Goal: Information Seeking & Learning: Learn about a topic

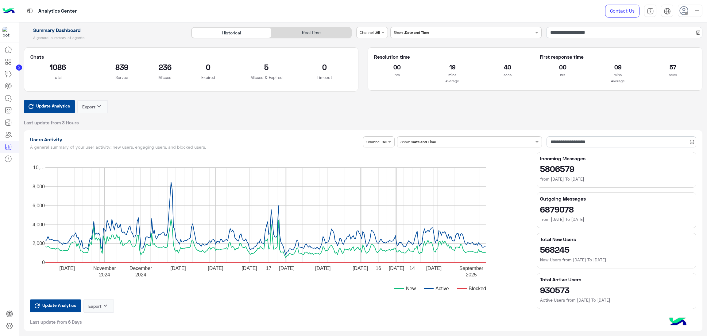
scroll to position [230, 0]
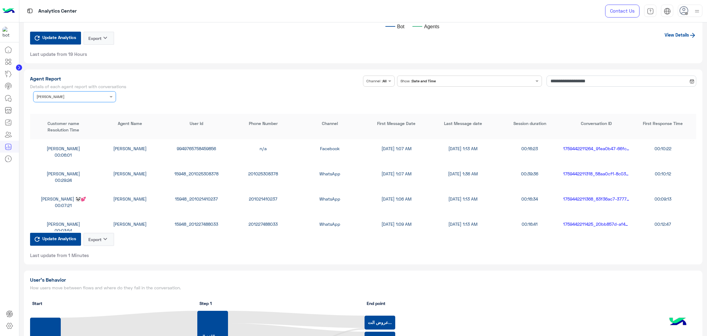
click at [57, 96] on input "text" at bounding box center [65, 96] width 57 height 6
click at [49, 103] on div "All" at bounding box center [74, 108] width 83 height 11
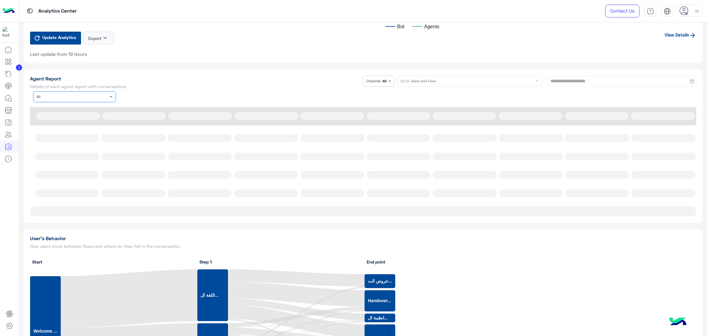
click at [111, 94] on div "**********" at bounding box center [363, 89] width 667 height 27
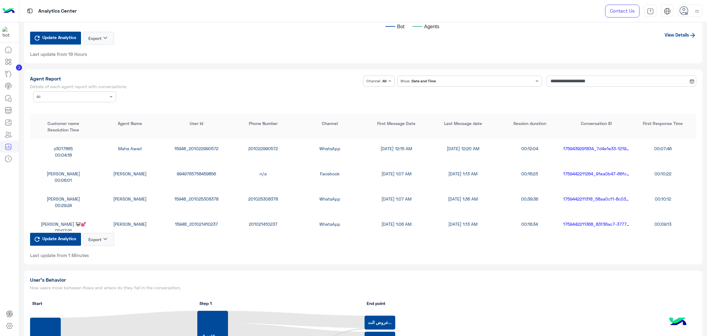
click at [76, 93] on input "text" at bounding box center [65, 96] width 57 height 6
click at [74, 135] on div "[PERSON_NAME]" at bounding box center [74, 131] width 83 height 11
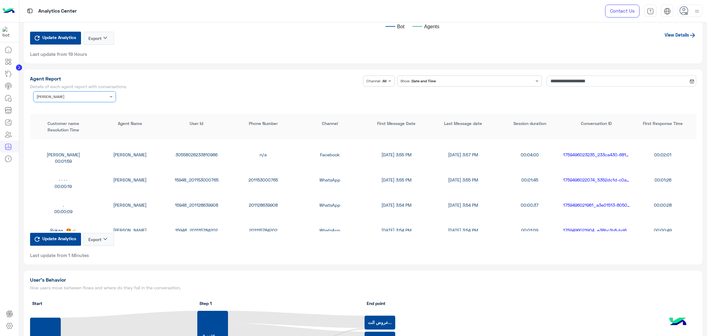
scroll to position [230, 0]
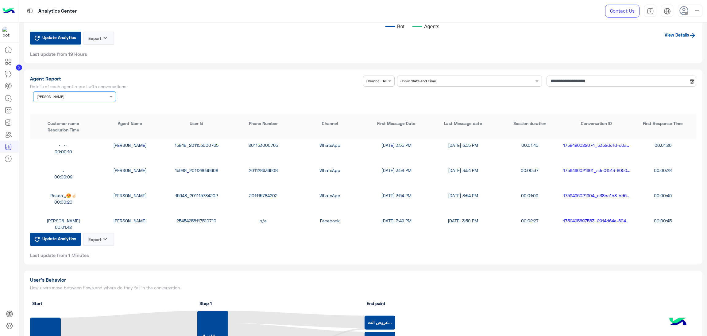
click at [201, 192] on div "15948_201115784202" at bounding box center [196, 195] width 67 height 6
copy div "15948_201115784202"
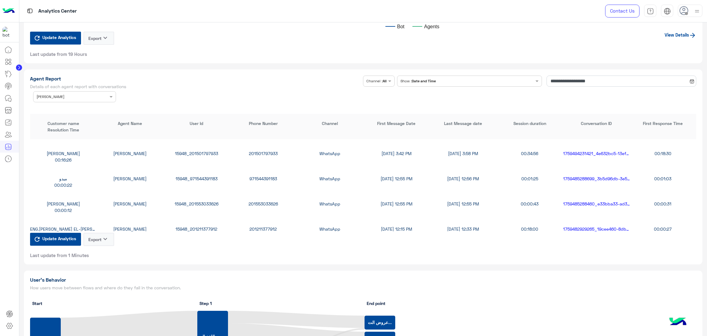
click at [208, 200] on div "15948_201553033626" at bounding box center [196, 203] width 67 height 6
copy div "15948_201553033626"
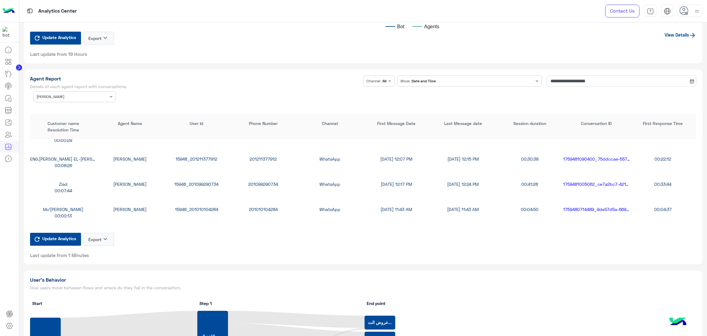
scroll to position [645, 0]
click at [202, 181] on div "1390180828620106" at bounding box center [196, 183] width 67 height 6
copy div "1390180828620106"
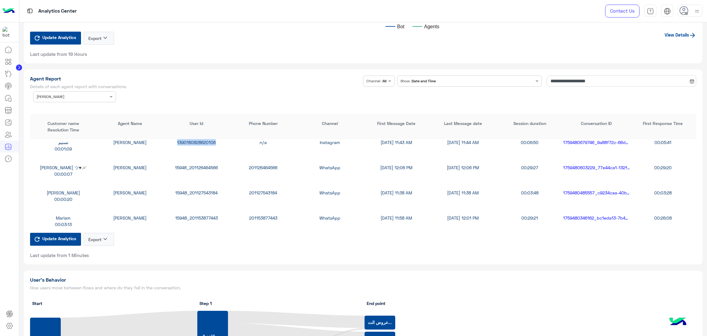
scroll to position [783, 0]
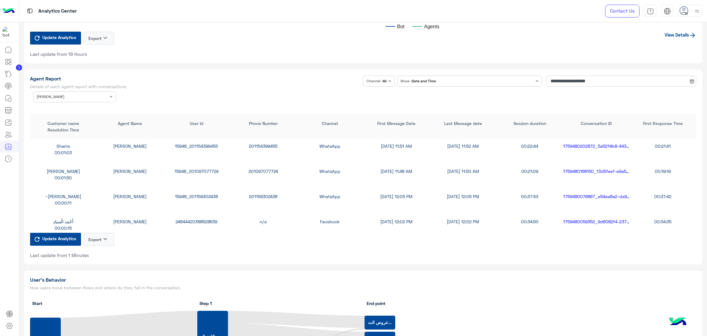
click at [199, 194] on div "15948_201159302438" at bounding box center [196, 196] width 67 height 6
copy div "15948_201159302438"
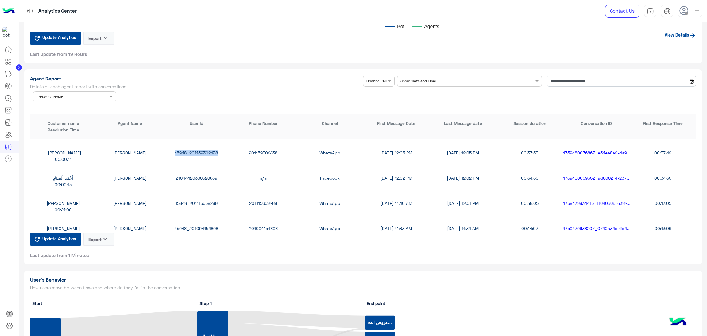
scroll to position [829, 0]
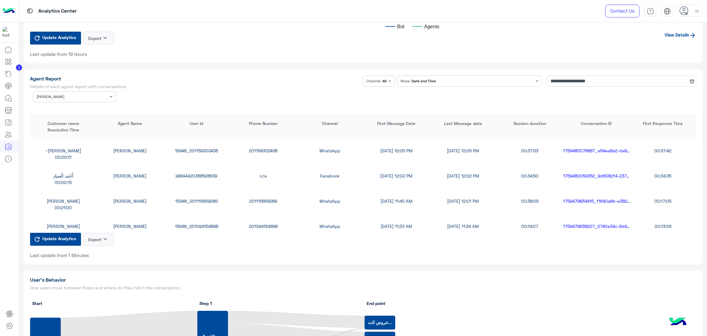
click at [198, 198] on div "15948_201115659289" at bounding box center [196, 201] width 67 height 6
copy div "15948_201115659289"
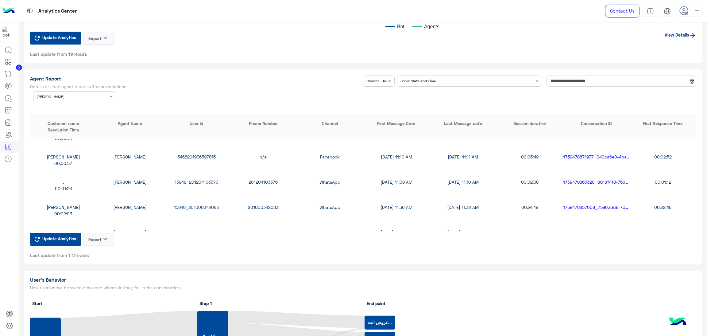
scroll to position [1105, 0]
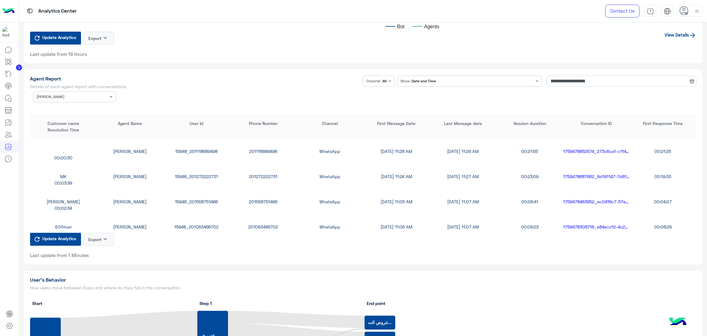
click at [198, 177] on div "15948_201272222731" at bounding box center [196, 176] width 67 height 6
copy div "15948_201272222731"
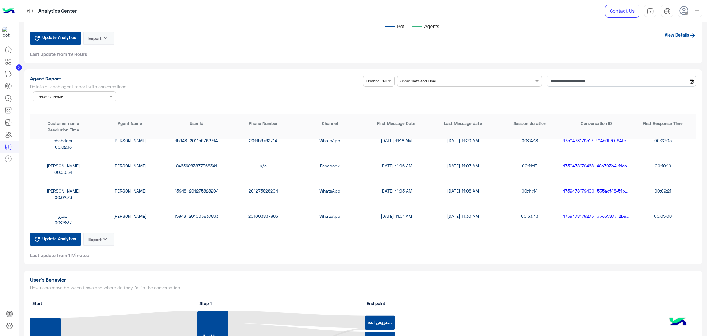
click at [196, 189] on div "15948_201275828204" at bounding box center [196, 191] width 67 height 6
copy div "15948_201275828204"
click at [80, 93] on input "text" at bounding box center [65, 96] width 57 height 6
click at [54, 109] on div "All" at bounding box center [74, 108] width 83 height 11
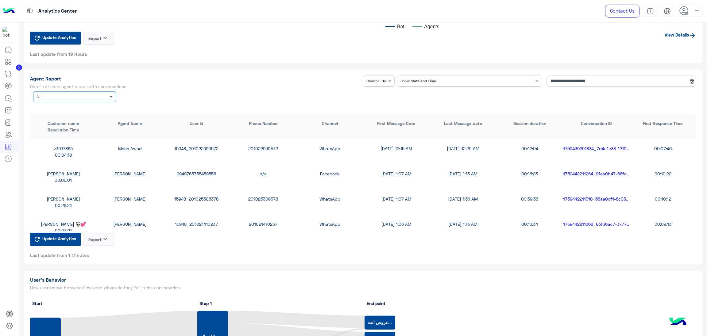
click at [108, 96] on span at bounding box center [112, 96] width 8 height 6
click at [70, 120] on span "[PERSON_NAME]" at bounding box center [52, 120] width 33 height 5
click at [193, 170] on div "15948_201044216262" at bounding box center [196, 173] width 67 height 6
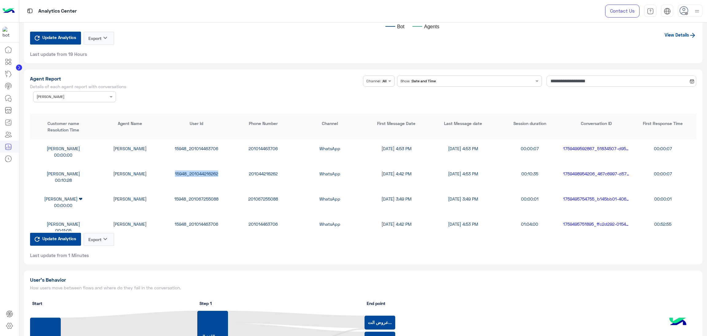
copy div "15948_201044216262"
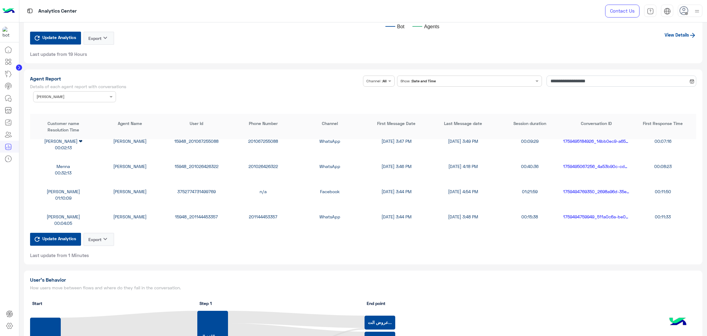
scroll to position [184, 0]
click at [190, 160] on div "[PERSON_NAME] [PERSON_NAME] 15948_201026426322 201026426322 WhatsApp [DATE] 3:4…" at bounding box center [363, 168] width 667 height 25
click at [190, 165] on div "15948_201026426322" at bounding box center [196, 165] width 67 height 6
copy div "15948_201026426322"
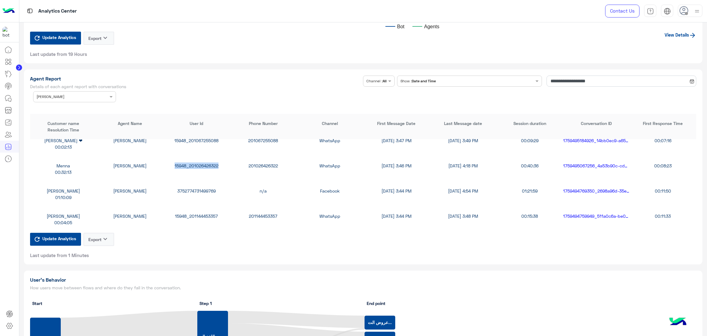
scroll to position [411, 0]
click at [186, 187] on div "24552123564445362" at bounding box center [196, 190] width 67 height 6
copy div "24552123564445362"
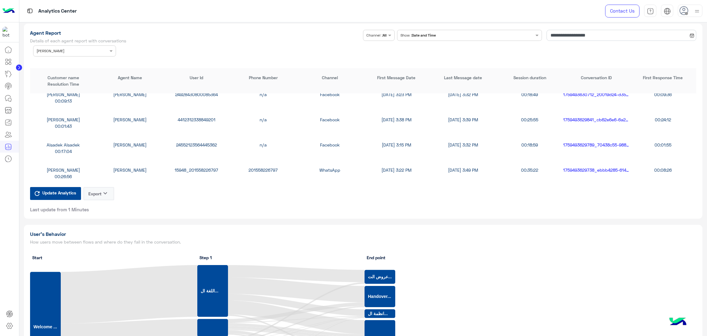
click at [204, 163] on div "[PERSON_NAME] [PERSON_NAME] 15948_201558226797 201558226797 WhatsApp [DATE] 3:2…" at bounding box center [363, 173] width 667 height 25
click at [204, 168] on div "15948_201558226797" at bounding box center [196, 170] width 67 height 6
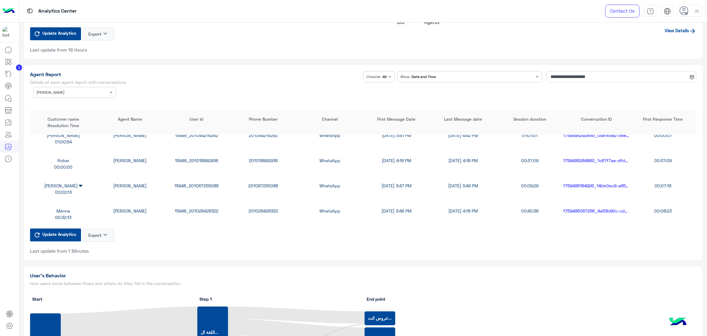
scroll to position [1566, 0]
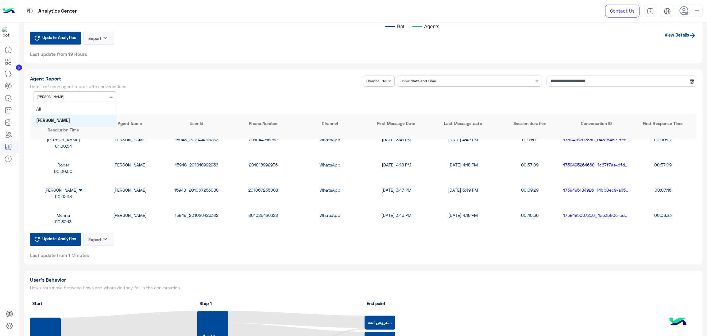
click at [91, 98] on div "Agent Name × [PERSON_NAME]" at bounding box center [70, 97] width 75 height 6
click at [67, 107] on div "All" at bounding box center [74, 108] width 83 height 11
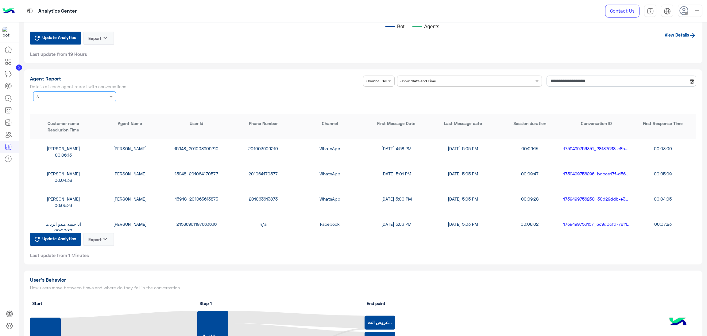
click at [84, 93] on input "text" at bounding box center [65, 96] width 57 height 6
click at [196, 146] on div "15948_201003909210" at bounding box center [196, 148] width 67 height 6
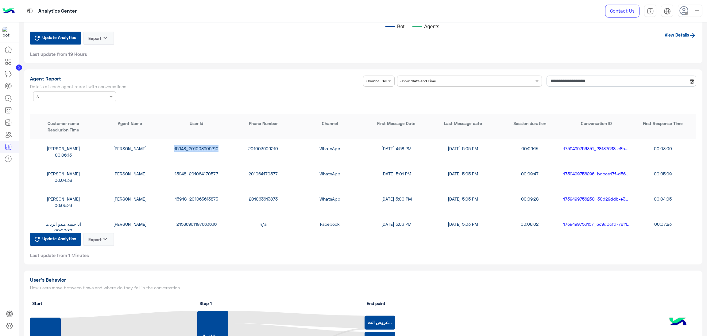
scroll to position [92, 0]
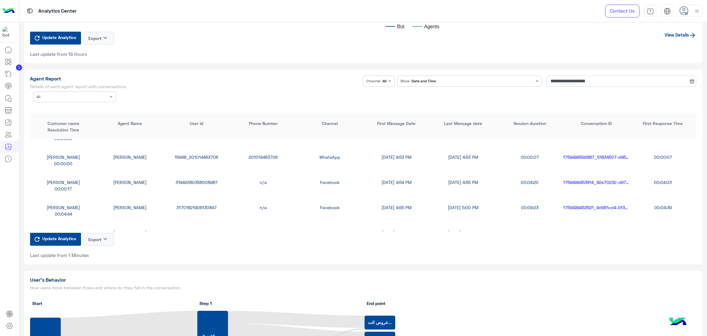
click at [200, 181] on div "31949380358008987" at bounding box center [196, 182] width 67 height 6
click at [69, 98] on div "Agent Name × All" at bounding box center [70, 97] width 75 height 6
click at [70, 141] on span "[PERSON_NAME]" at bounding box center [52, 143] width 33 height 5
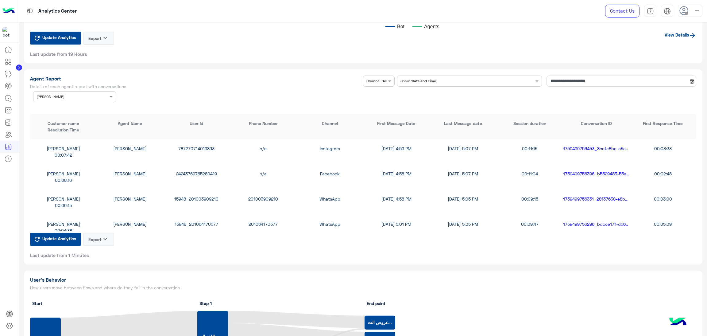
click at [198, 145] on div "787270714019893" at bounding box center [196, 148] width 67 height 6
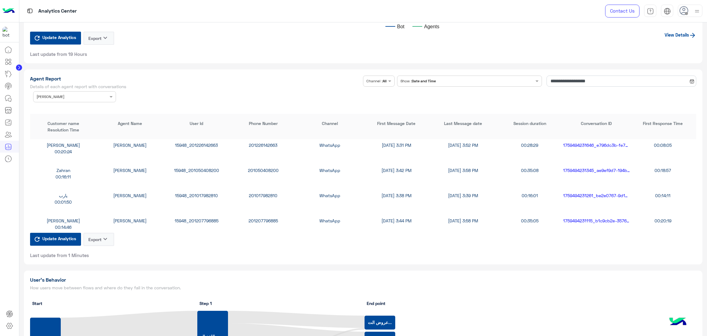
click at [199, 192] on div "15948_201017982810" at bounding box center [196, 195] width 67 height 6
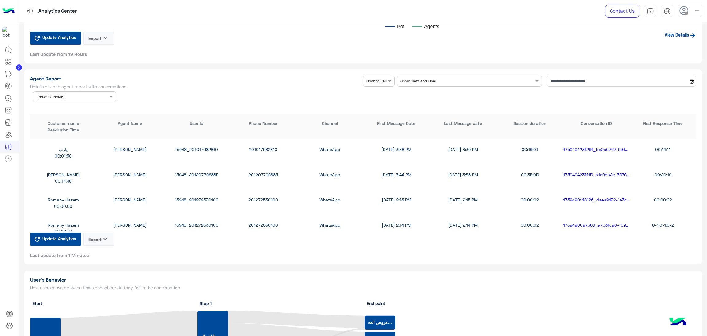
click at [198, 196] on div "15948_201272530100" at bounding box center [196, 199] width 67 height 6
click at [198, 198] on div "15948_201272530100" at bounding box center [196, 199] width 67 height 6
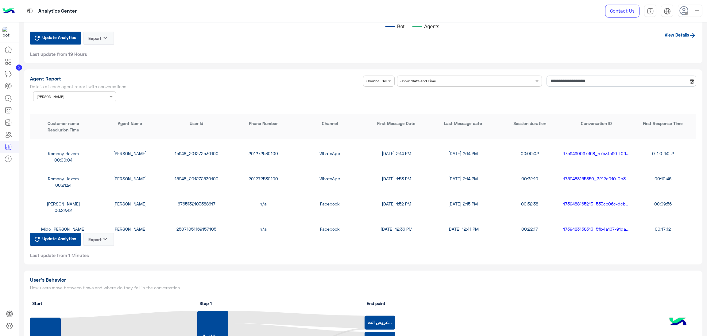
scroll to position [414, 0]
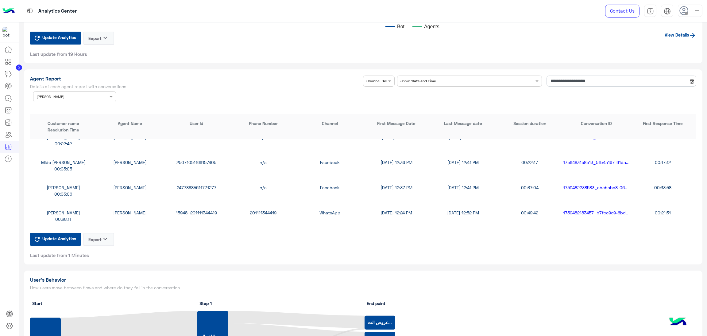
click at [200, 162] on div "25071051169157405" at bounding box center [196, 162] width 67 height 6
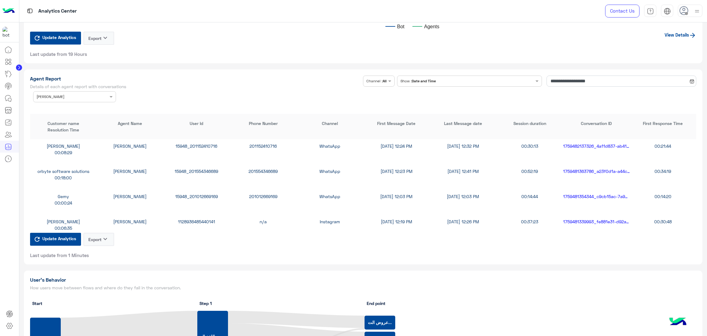
scroll to position [552, 0]
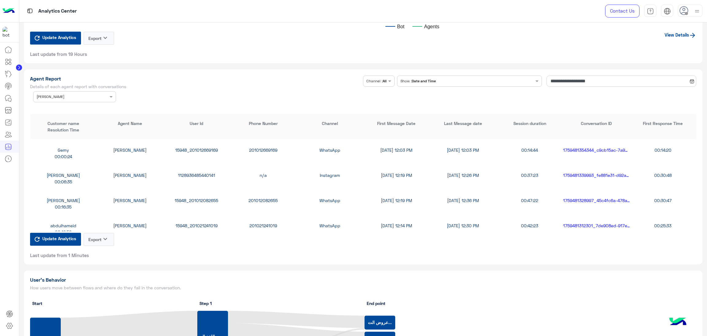
click at [199, 197] on div "15948_201012082655" at bounding box center [196, 200] width 67 height 6
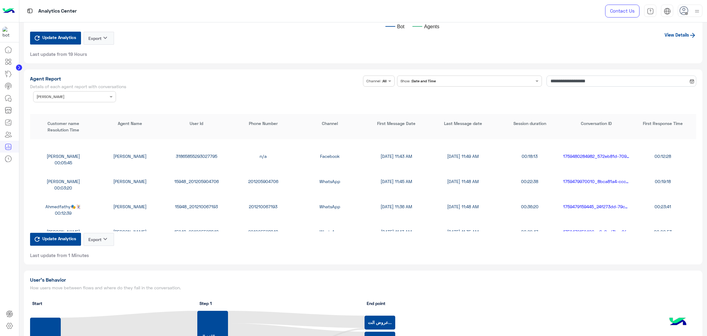
scroll to position [783, 0]
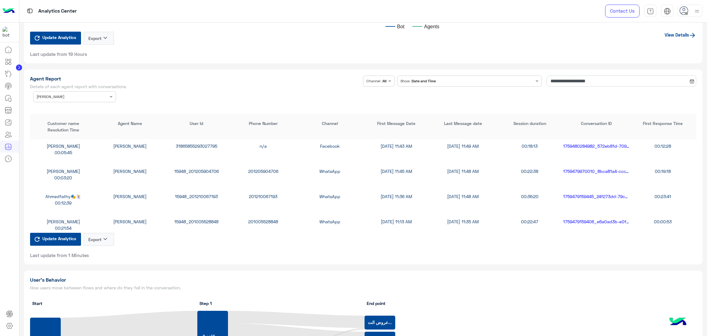
click at [207, 164] on div "[PERSON_NAME] [PERSON_NAME] 15948_201205904706 201205904706 WhatsApp [DATE] 11:…" at bounding box center [363, 174] width 667 height 25
click at [64, 98] on div "× [PERSON_NAME]" at bounding box center [51, 97] width 28 height 6
click at [56, 105] on div "All" at bounding box center [74, 108] width 83 height 11
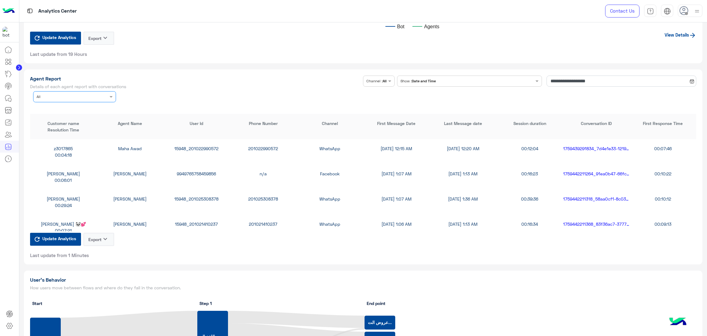
scroll to position [46, 0]
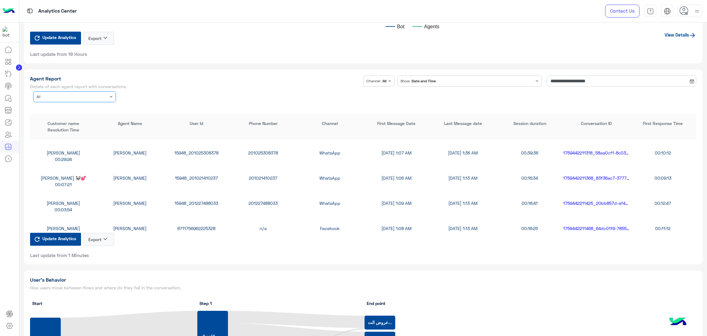
click at [100, 96] on div at bounding box center [74, 96] width 82 height 6
click at [68, 146] on div "[PERSON_NAME]" at bounding box center [74, 143] width 83 height 11
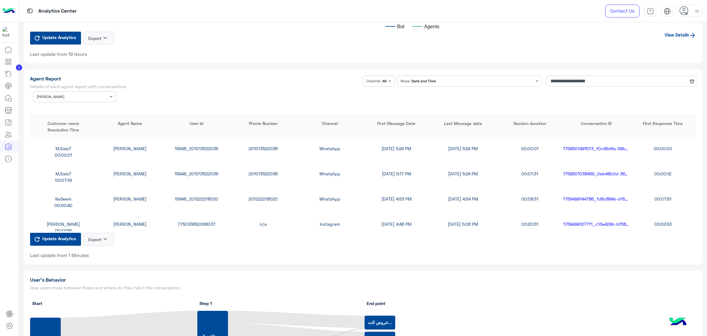
click at [191, 146] on div "15948_201013522036" at bounding box center [196, 148] width 67 height 6
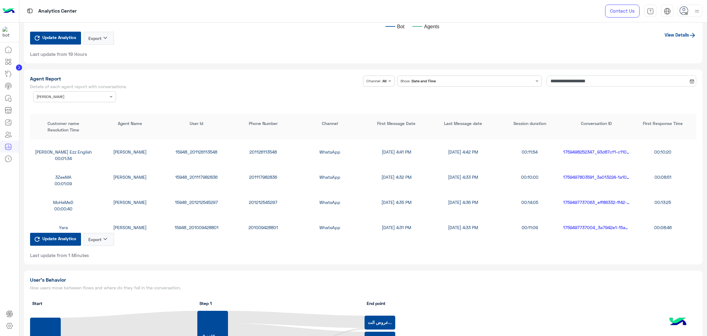
scroll to position [230, 0]
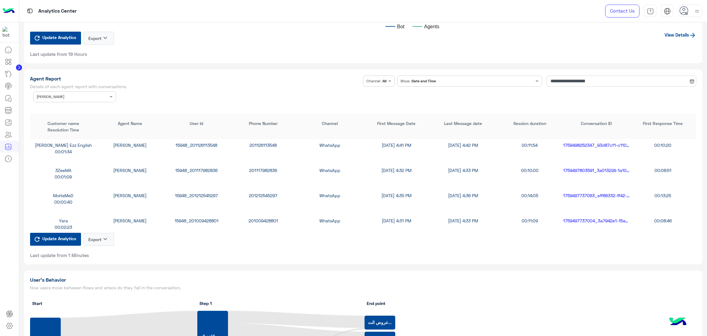
click at [198, 167] on div "15948_201117982836" at bounding box center [196, 170] width 67 height 6
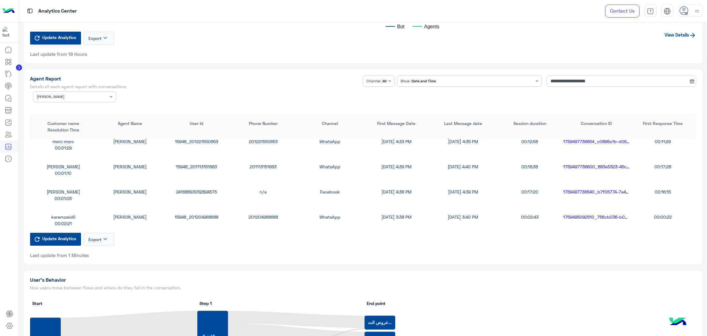
click at [188, 185] on div "[PERSON_NAME] [PERSON_NAME] 24168693052824575 n/a Facebook [DATE] 4:38 PM [DATE…" at bounding box center [363, 194] width 667 height 25
click at [188, 188] on div "24168693052824575" at bounding box center [196, 191] width 67 height 6
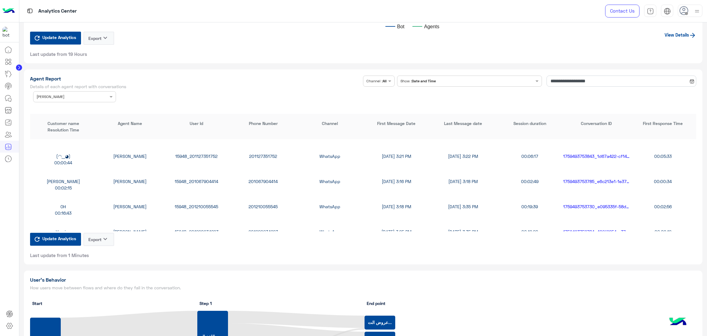
scroll to position [645, 0]
click at [196, 180] on div "15948_201210055545" at bounding box center [196, 183] width 67 height 6
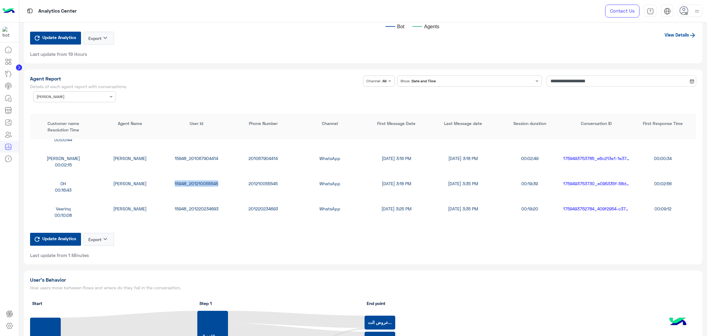
click at [196, 180] on div "15948_201210055545" at bounding box center [196, 183] width 67 height 6
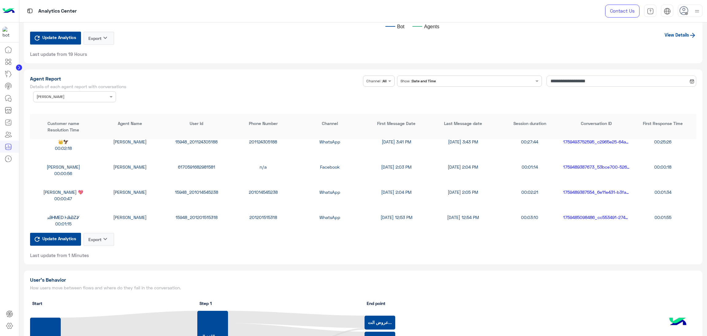
click at [202, 189] on div "15948_201014545238" at bounding box center [196, 192] width 67 height 6
click at [87, 93] on input "text" at bounding box center [65, 96] width 57 height 6
click at [71, 108] on div "All" at bounding box center [74, 108] width 83 height 11
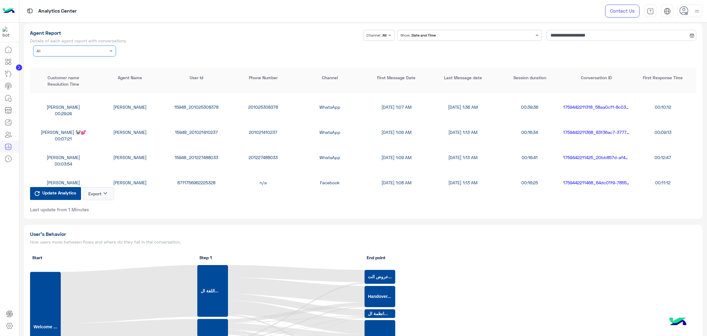
scroll to position [92, 0]
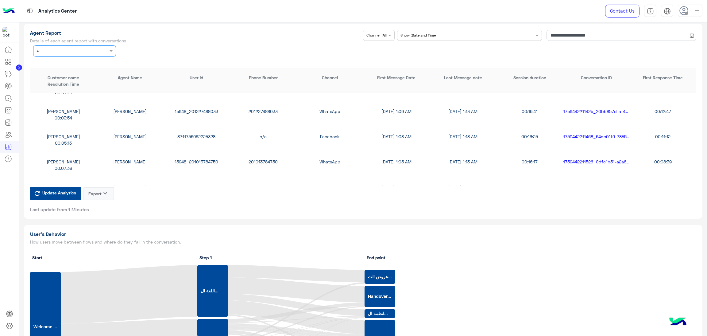
click at [94, 53] on div "Agent Name × All" at bounding box center [74, 50] width 83 height 11
click at [80, 87] on div "Maha Awad" at bounding box center [74, 86] width 83 height 11
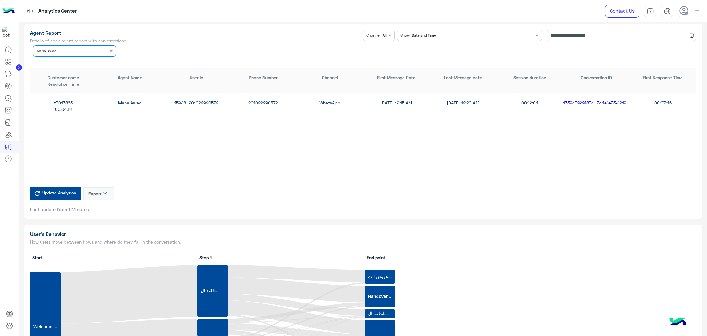
click at [183, 102] on div "15948_201022990572" at bounding box center [196, 102] width 67 height 6
click at [6, 146] on icon at bounding box center [8, 146] width 7 height 7
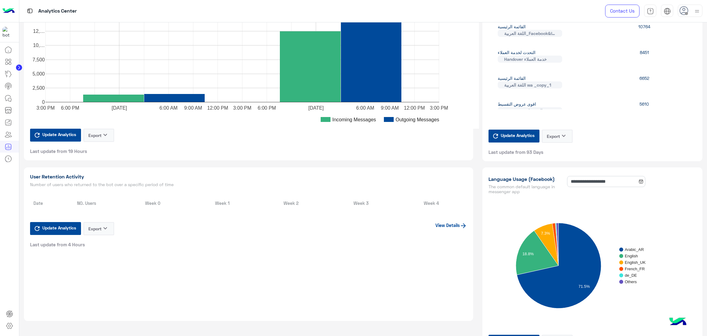
scroll to position [0, 0]
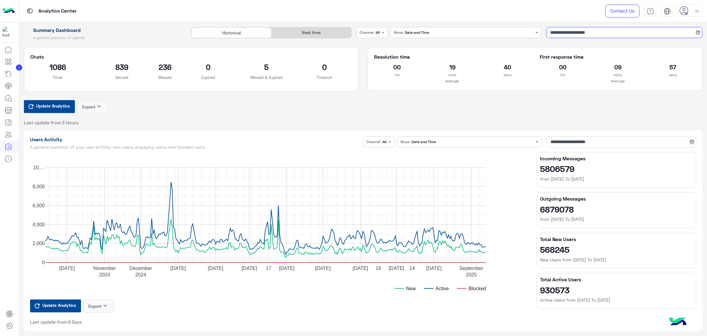
click at [587, 30] on input "**********" at bounding box center [624, 32] width 156 height 11
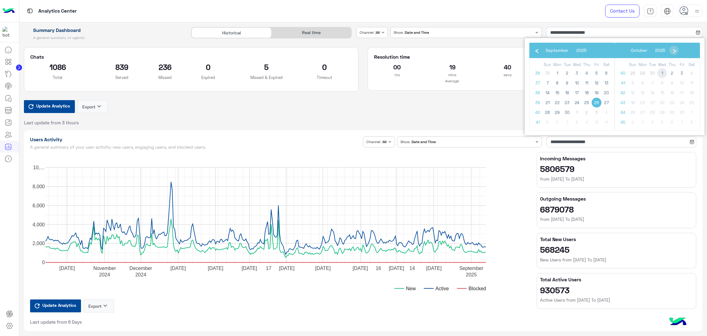
click at [663, 73] on span "1" at bounding box center [663, 73] width 10 height 10
click at [663, 73] on td "29" at bounding box center [663, 73] width 10 height 10
click at [579, 73] on span "1" at bounding box center [577, 73] width 10 height 10
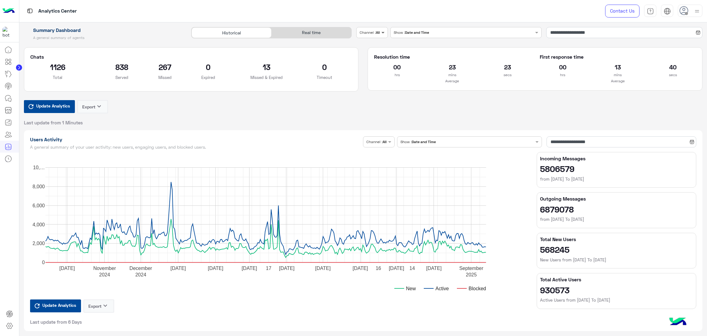
click at [380, 34] on span at bounding box center [384, 32] width 8 height 6
click at [375, 54] on b "Instagram" at bounding box center [377, 56] width 21 height 5
click at [384, 29] on div at bounding box center [379, 32] width 44 height 6
click at [376, 80] on b "Facebook" at bounding box center [377, 79] width 20 height 5
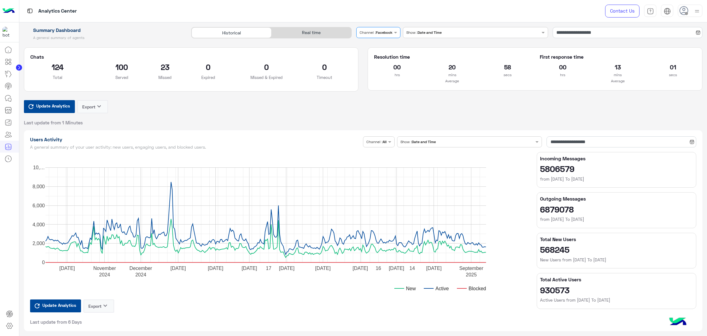
click at [385, 30] on div at bounding box center [379, 32] width 44 height 6
click at [383, 54] on b "WhatsApp" at bounding box center [377, 55] width 21 height 5
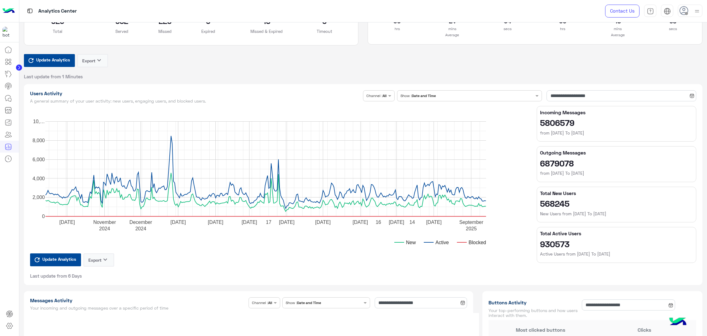
scroll to position [0, 0]
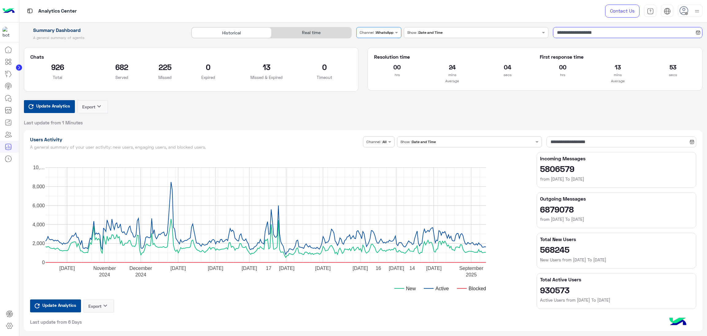
click at [569, 30] on input "**********" at bounding box center [628, 32] width 150 height 11
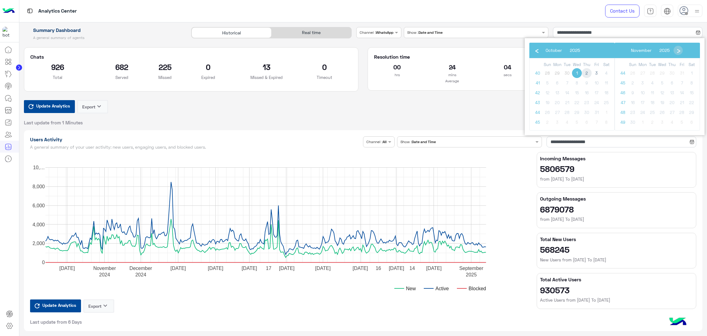
click at [589, 73] on span "2" at bounding box center [587, 73] width 10 height 10
type input "**********"
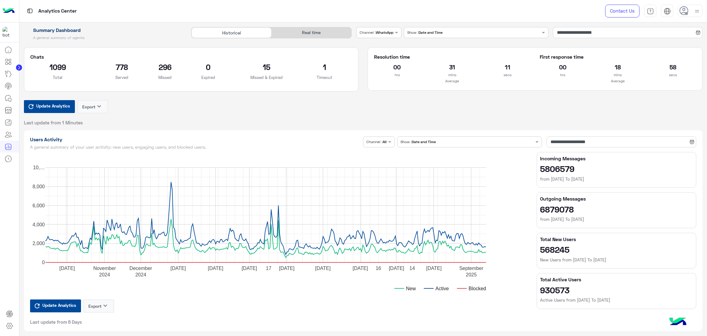
click at [375, 31] on input "text" at bounding box center [372, 32] width 24 height 6
click at [379, 54] on b "Instagram" at bounding box center [377, 56] width 21 height 5
click at [385, 32] on div at bounding box center [379, 32] width 44 height 6
click at [377, 74] on div "Facebook" at bounding box center [378, 80] width 45 height 12
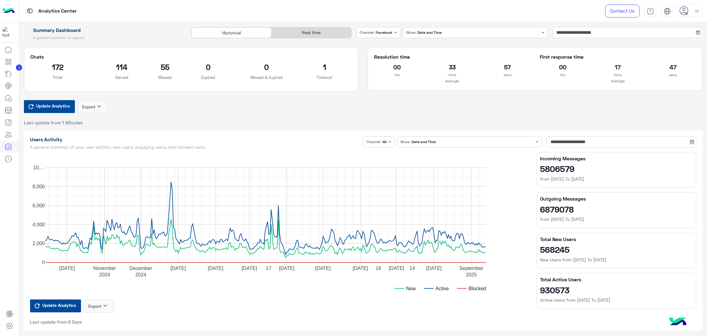
click at [306, 29] on div "Real time" at bounding box center [312, 32] width 80 height 11
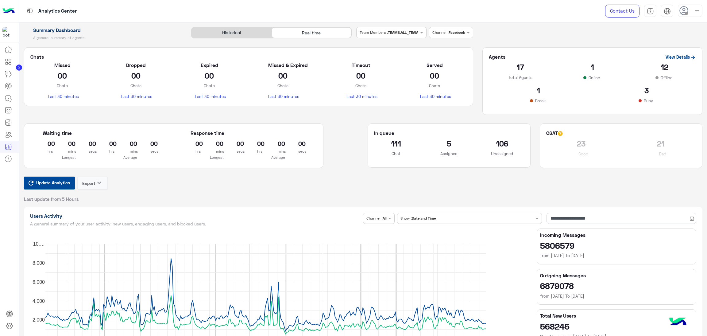
click at [47, 181] on span "Update Analytics" at bounding box center [53, 182] width 37 height 8
click at [37, 185] on span "Update Analytics" at bounding box center [53, 182] width 37 height 8
click at [46, 185] on span "Update Analytics" at bounding box center [53, 182] width 37 height 8
click at [49, 184] on span "Update Analytics" at bounding box center [53, 182] width 37 height 8
